Goal: Information Seeking & Learning: Learn about a topic

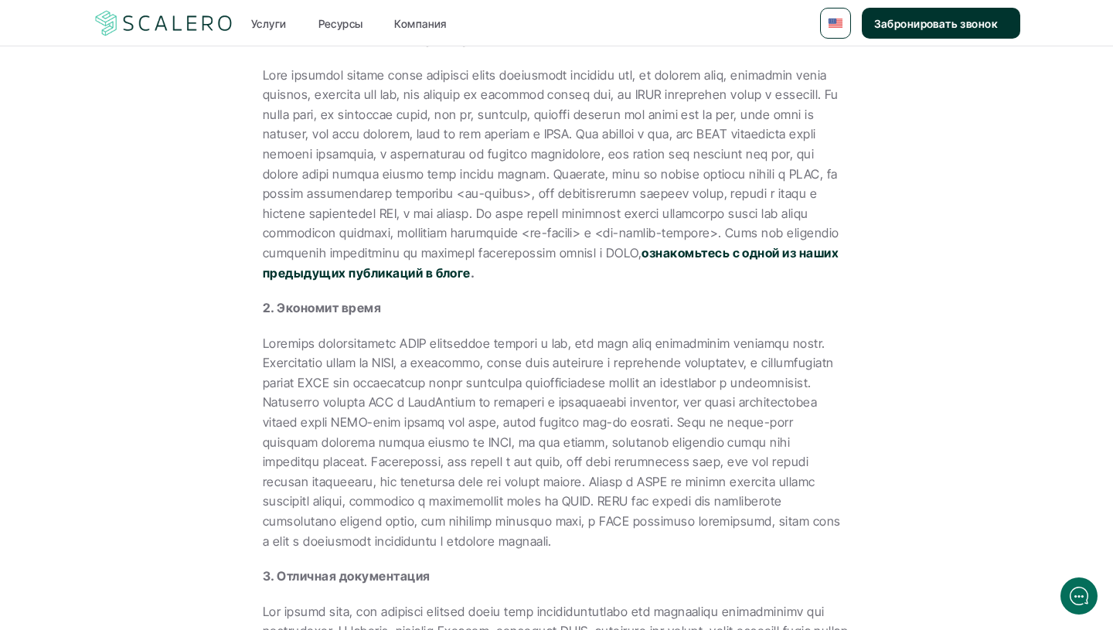
click at [760, 394] on p at bounding box center [556, 443] width 587 height 218
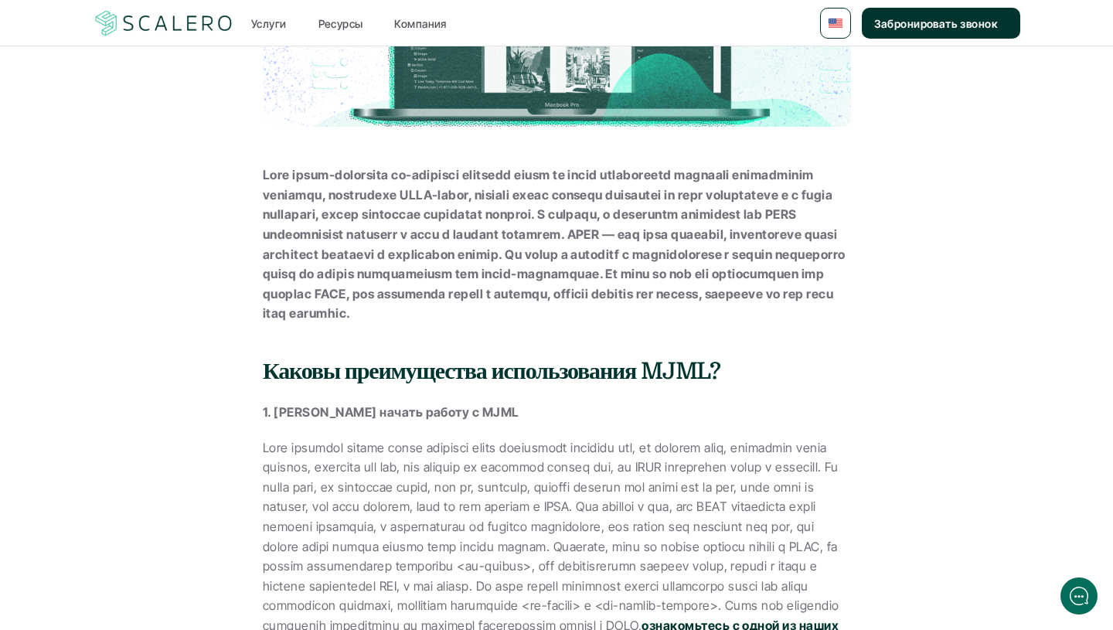
scroll to position [419, 0]
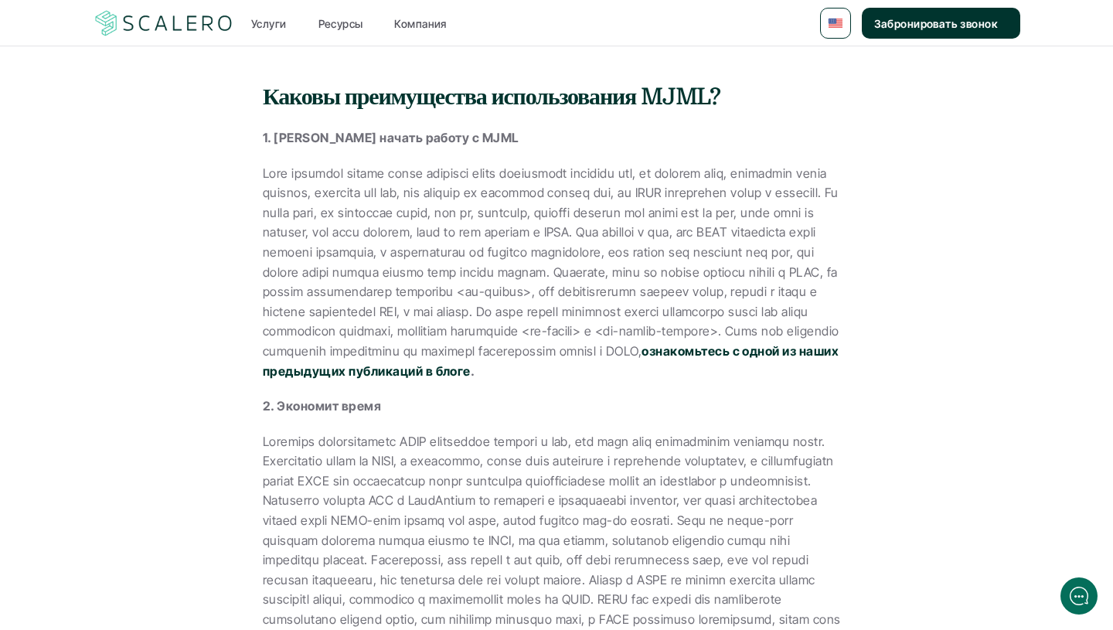
scroll to position [1148, 0]
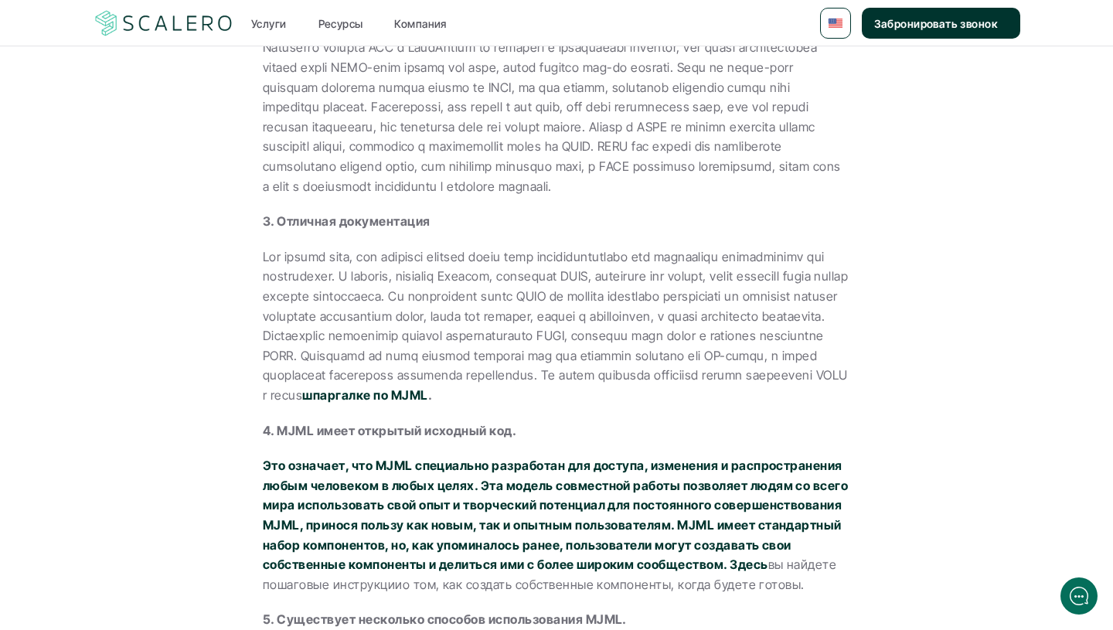
click at [167, 16] on img at bounding box center [164, 23] width 142 height 29
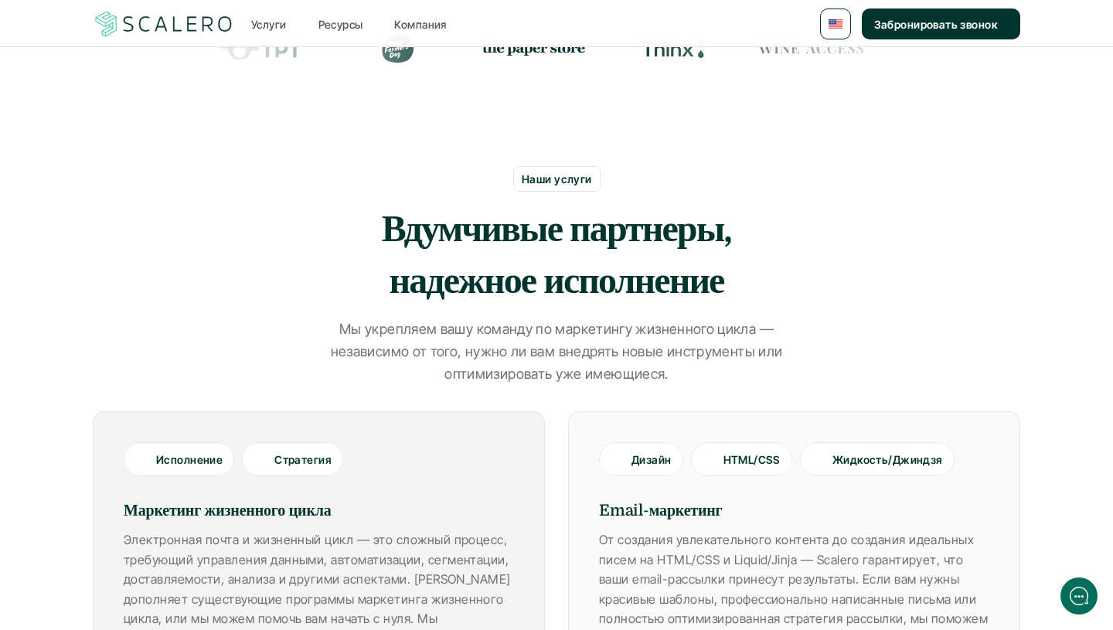
scroll to position [766, 0]
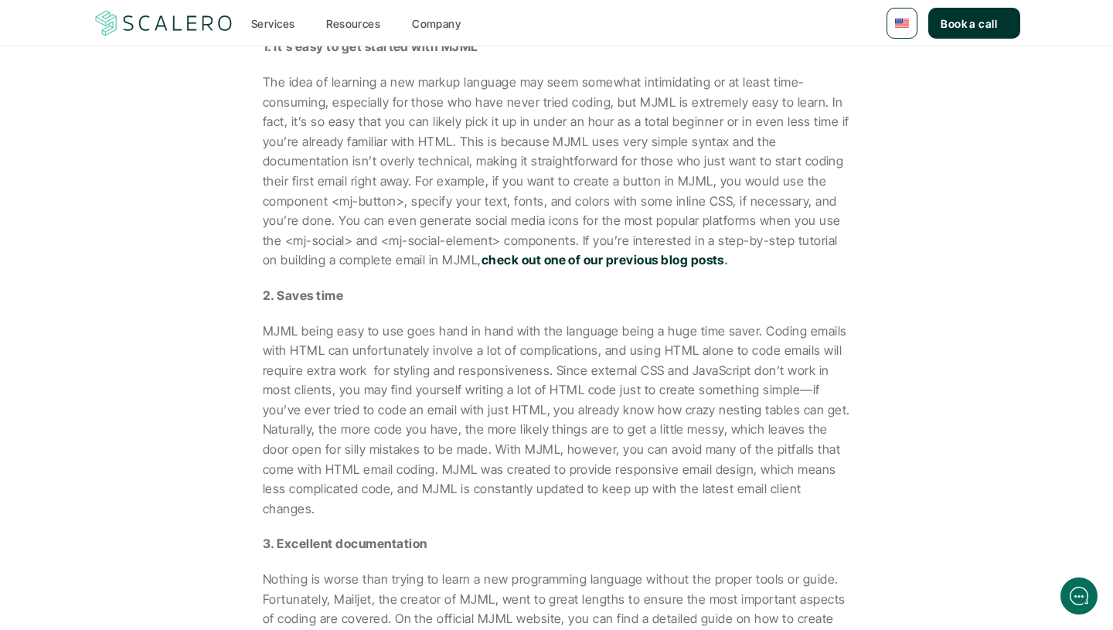
click at [145, 1] on nav "Services Resources Company Book a call" at bounding box center [556, 23] width 1113 height 46
click at [149, 12] on img at bounding box center [164, 23] width 142 height 29
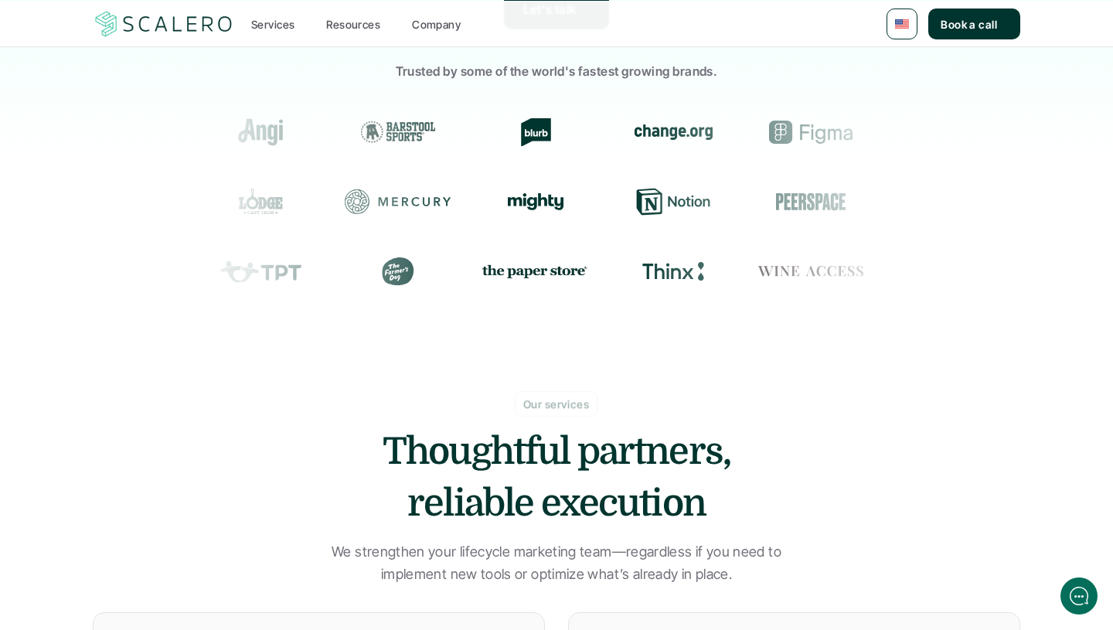
scroll to position [650, 0]
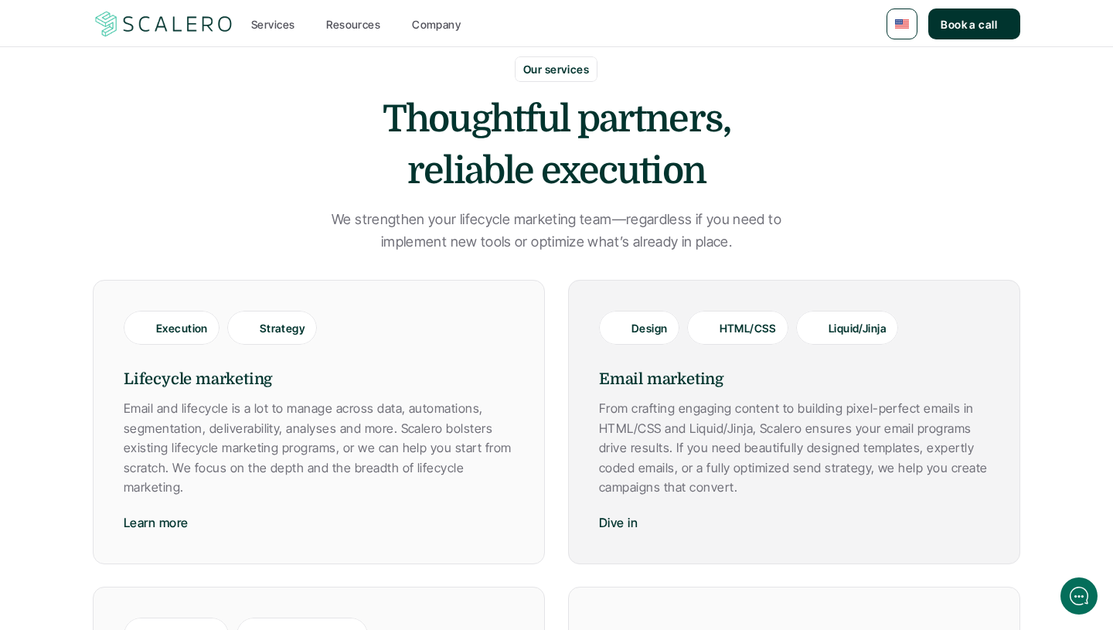
click at [706, 425] on p "From crafting engaging content to building pixel-perfect emails in HTML/CSS and…" at bounding box center [794, 448] width 390 height 99
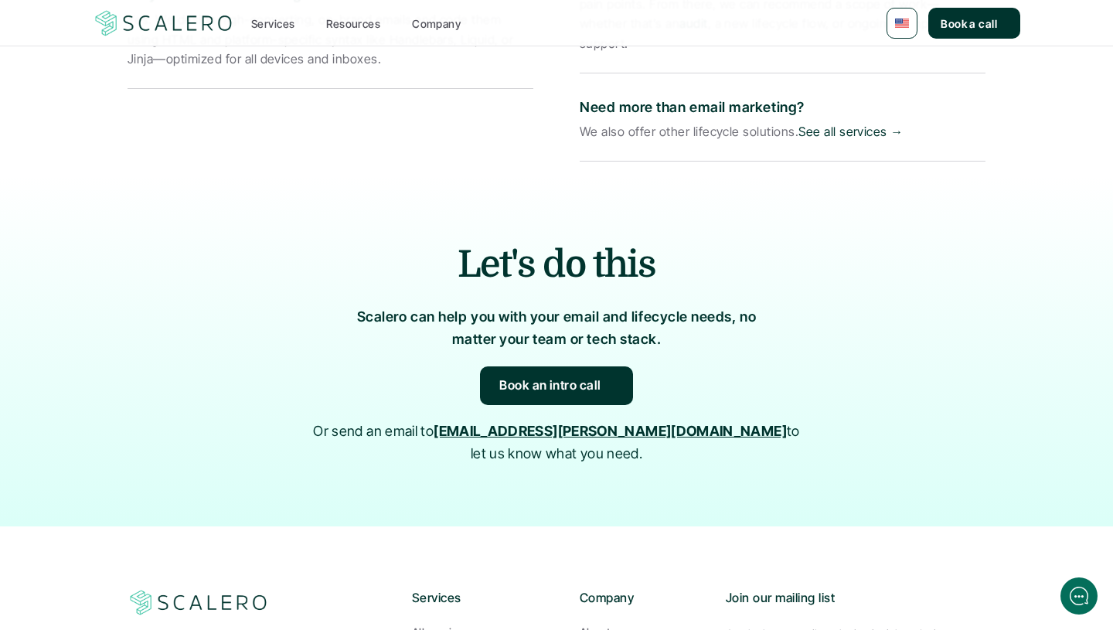
scroll to position [3216, 0]
